Goal: Find specific page/section: Find specific page/section

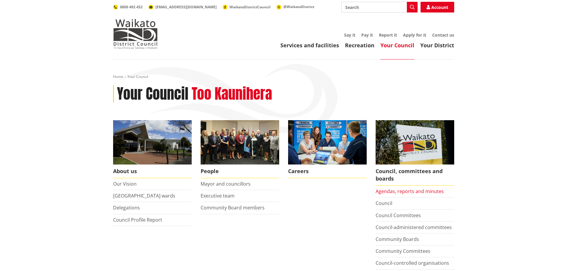
click at [386, 192] on link "Agendas, reports and minutes" at bounding box center [410, 191] width 68 height 7
